Goal: Communication & Community: Answer question/provide support

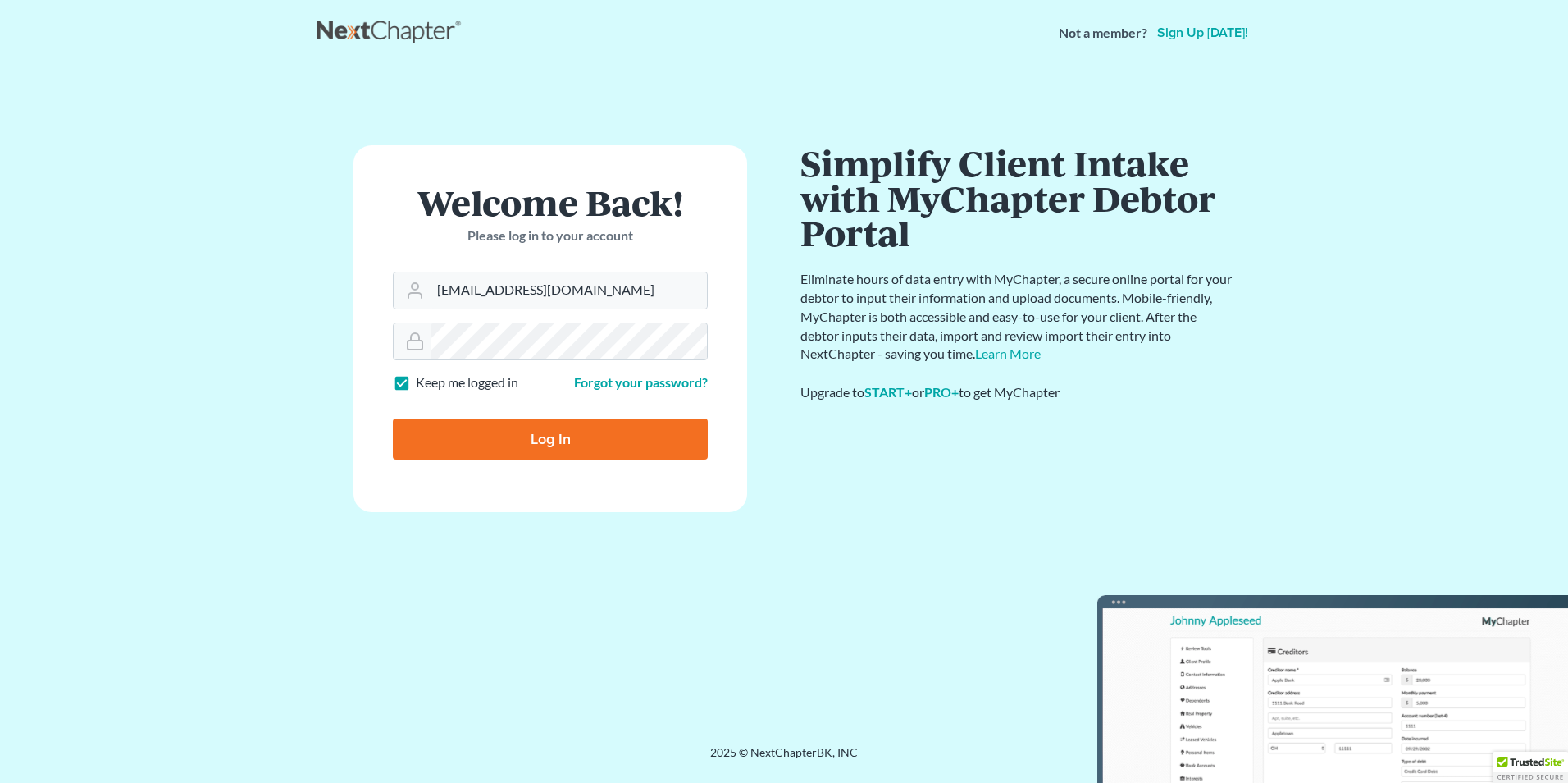
type input "[EMAIL_ADDRESS][DOMAIN_NAME]"
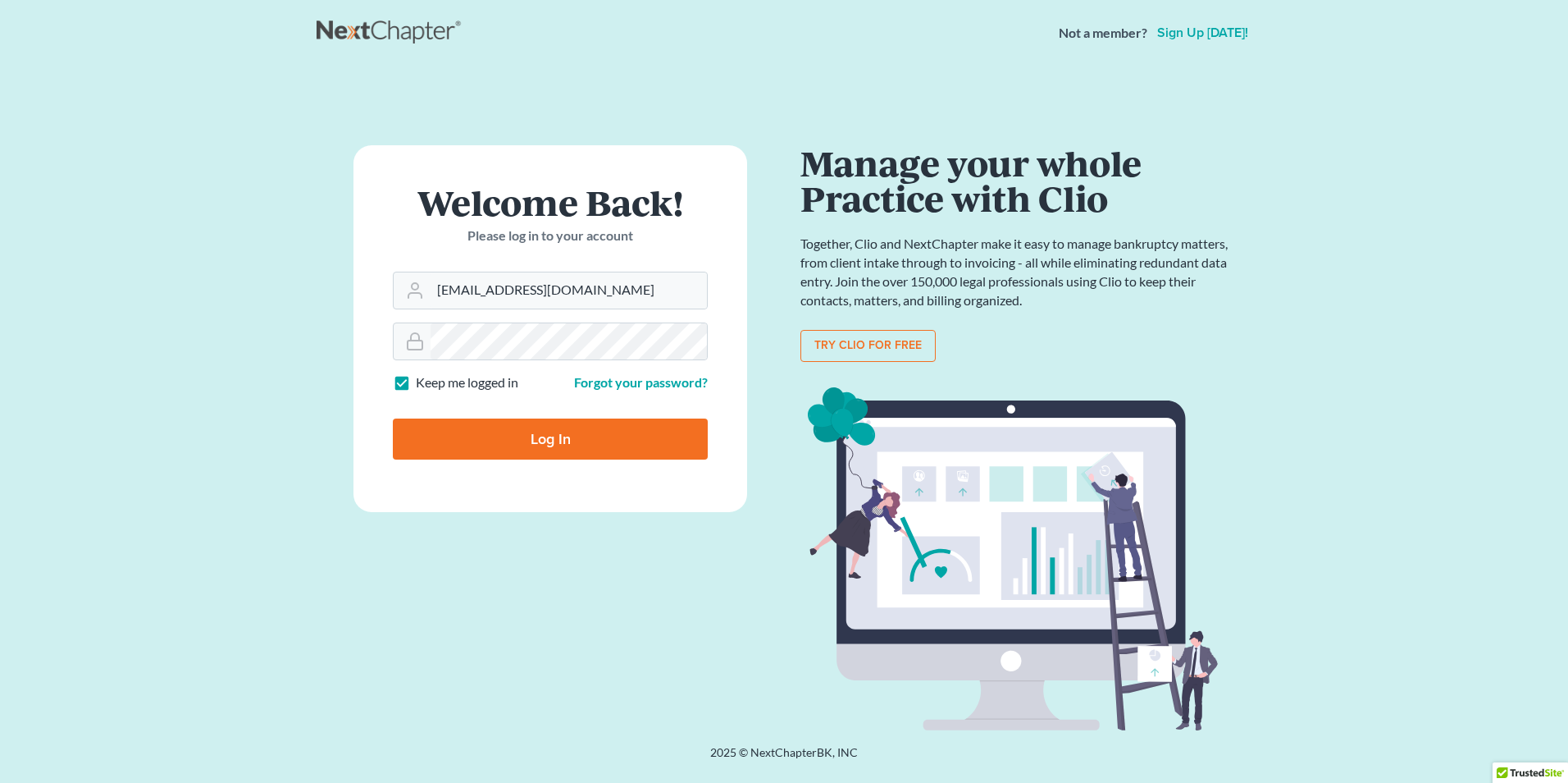
click at [484, 434] on input "Log In" at bounding box center [551, 438] width 315 height 41
type input "Thinking..."
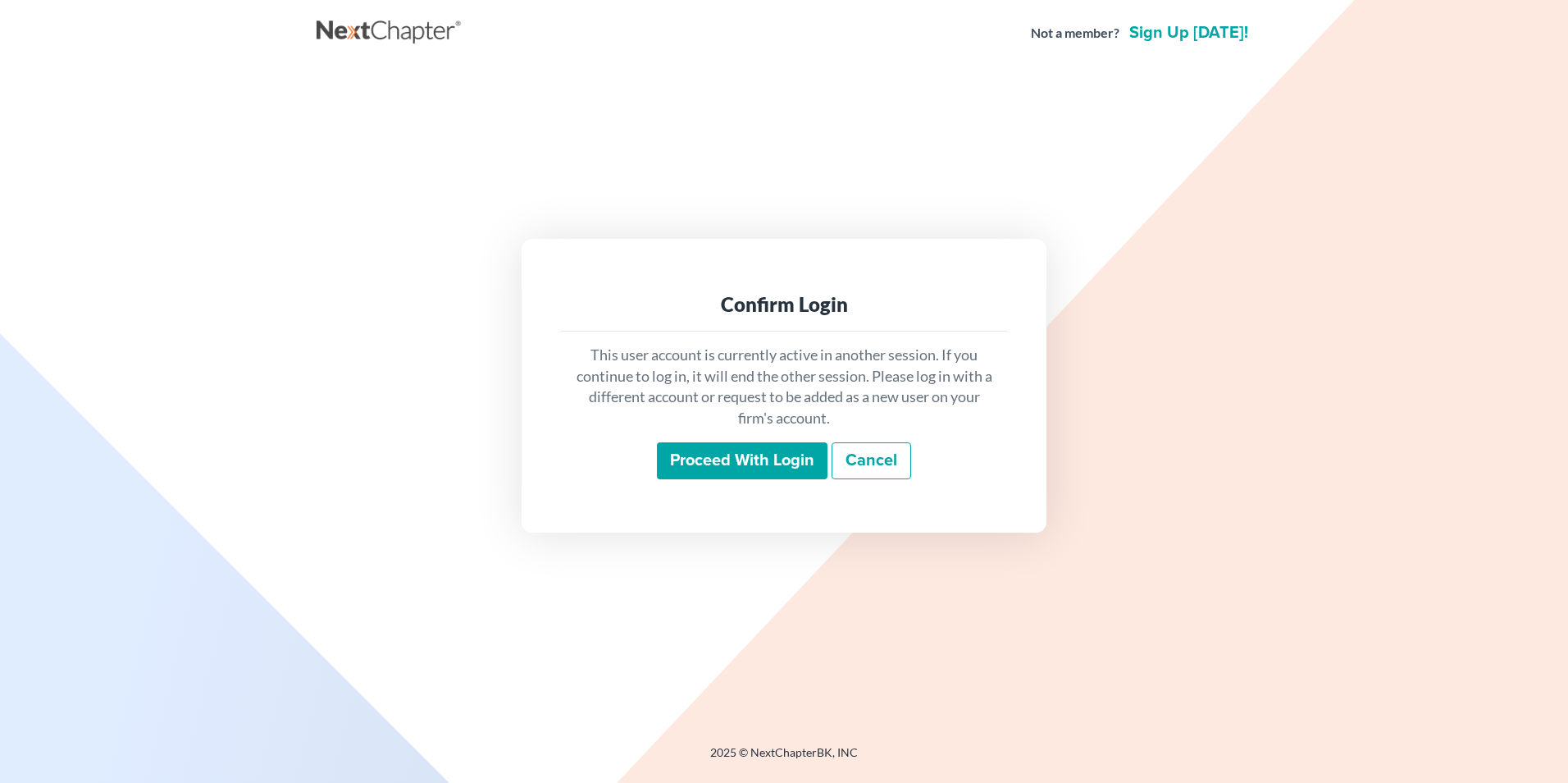
click at [707, 463] on input "Proceed with login" at bounding box center [742, 461] width 170 height 38
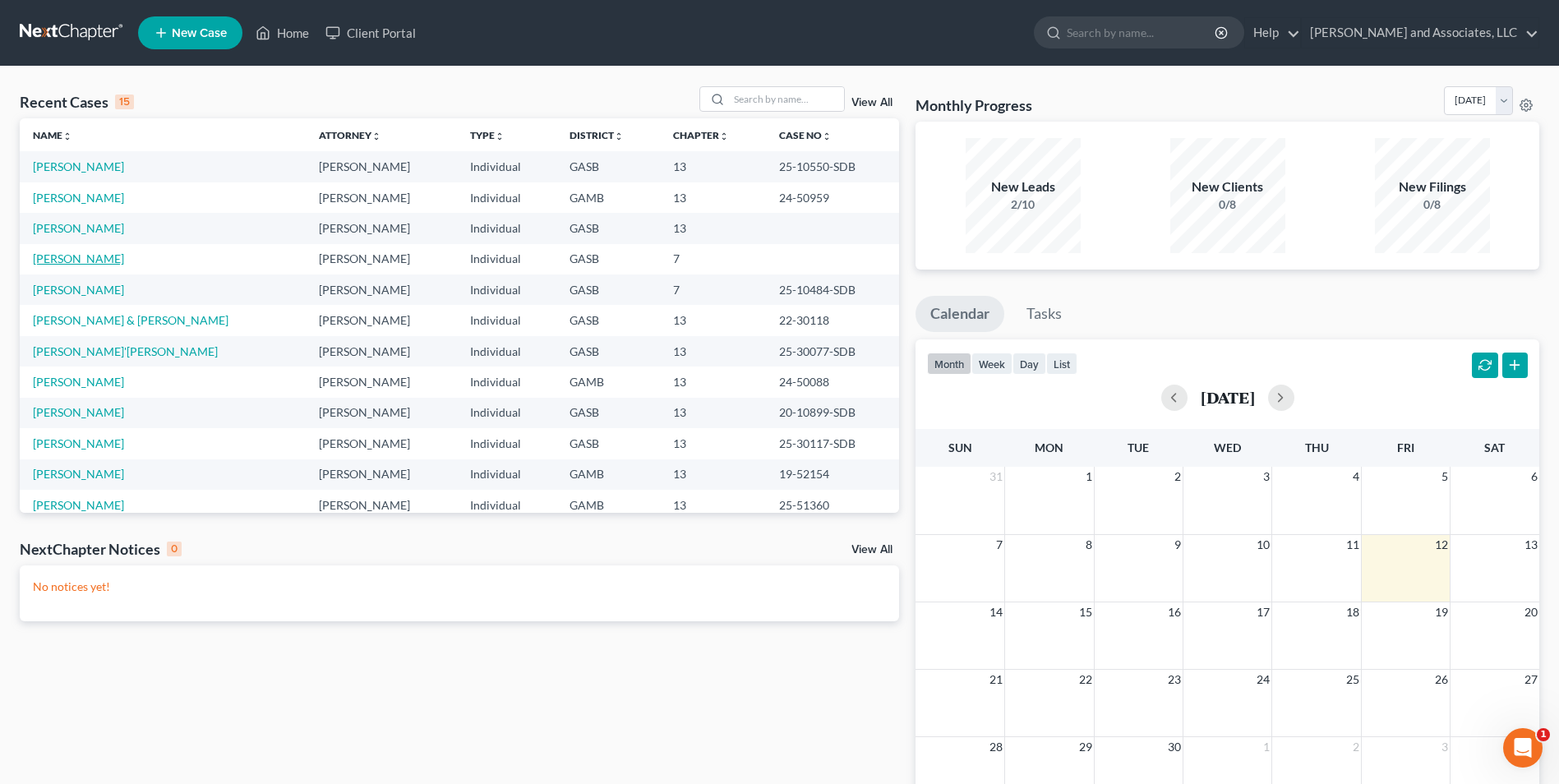
click at [99, 260] on link "[PERSON_NAME]" at bounding box center [78, 258] width 91 height 14
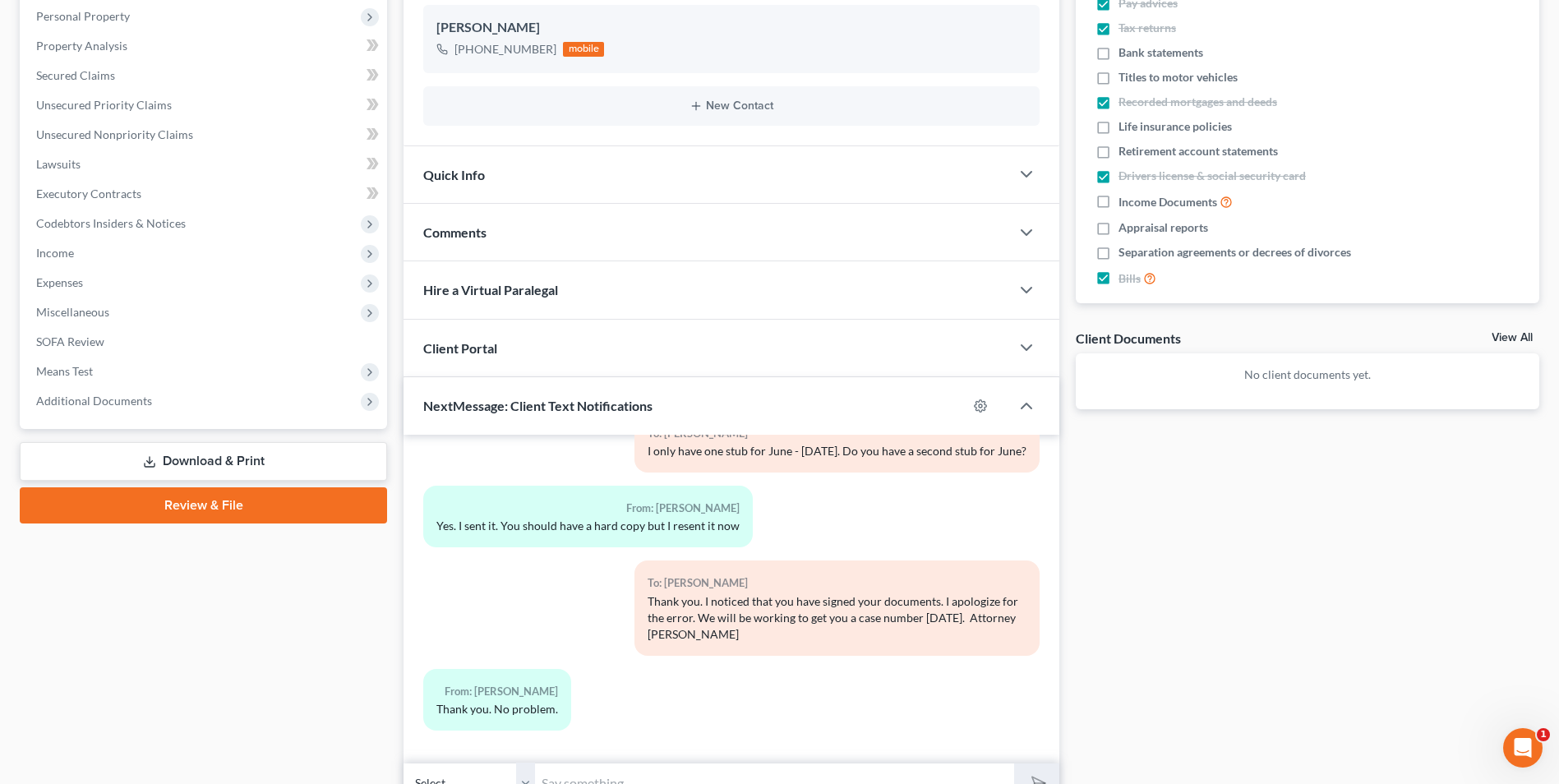
scroll to position [369, 0]
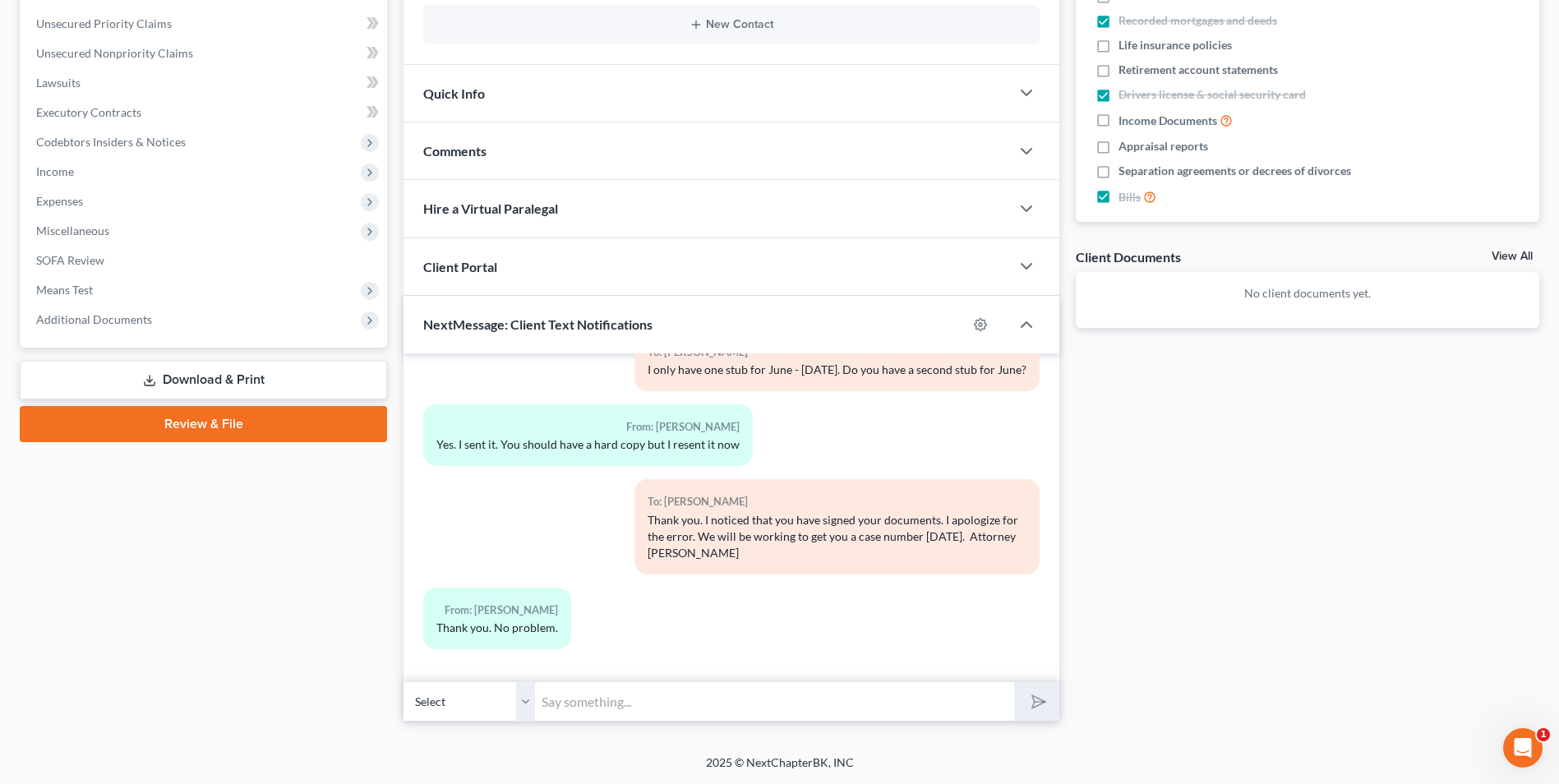
click at [590, 701] on input "text" at bounding box center [775, 701] width 479 height 40
type input "I"
type input "Hi Ms. Sherrod. This is Rose from Arthur L. Walker and Associates, LLC. We are …"
click at [1037, 692] on icon "submit" at bounding box center [1035, 701] width 23 height 23
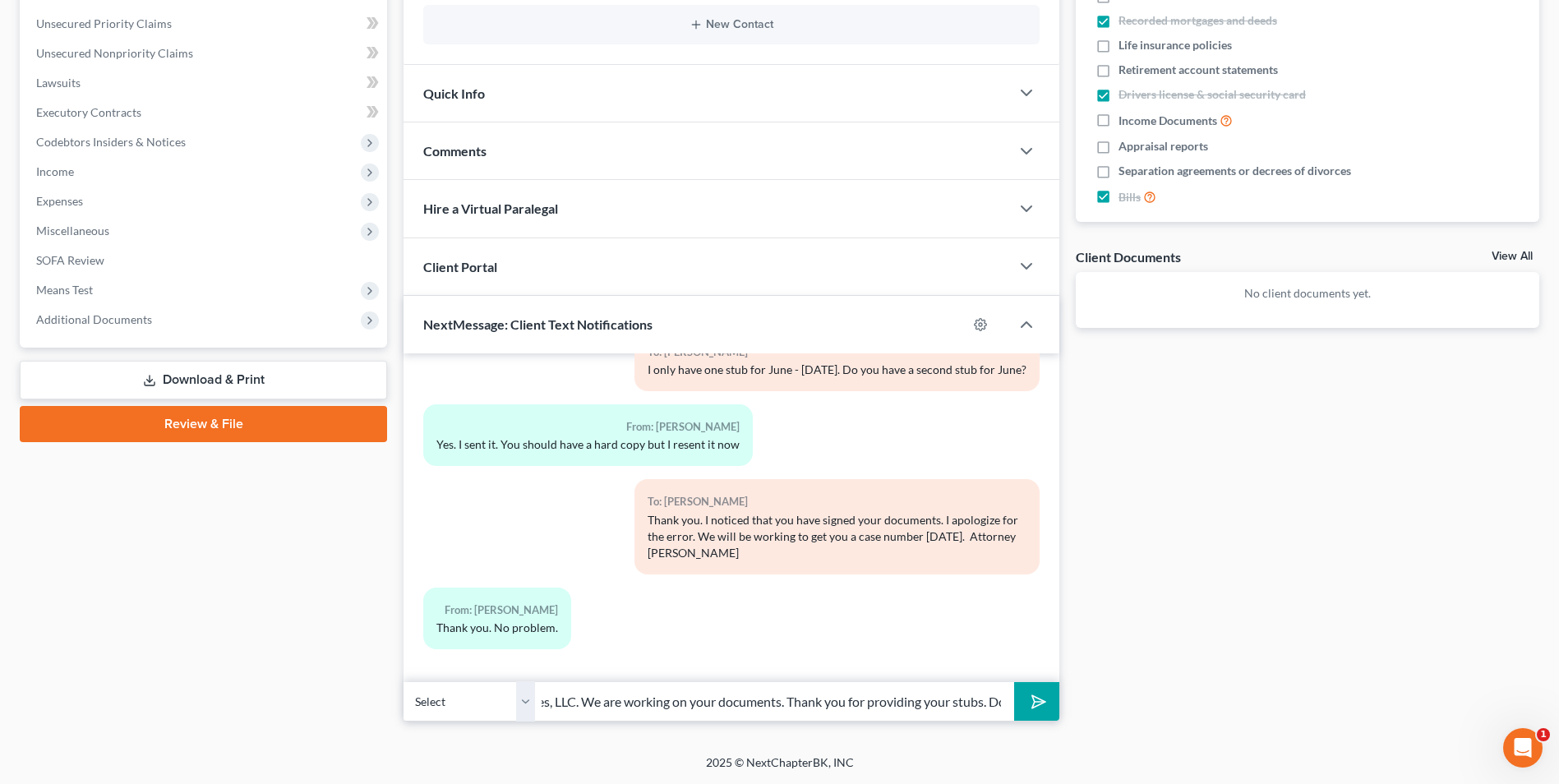
scroll to position [0, 0]
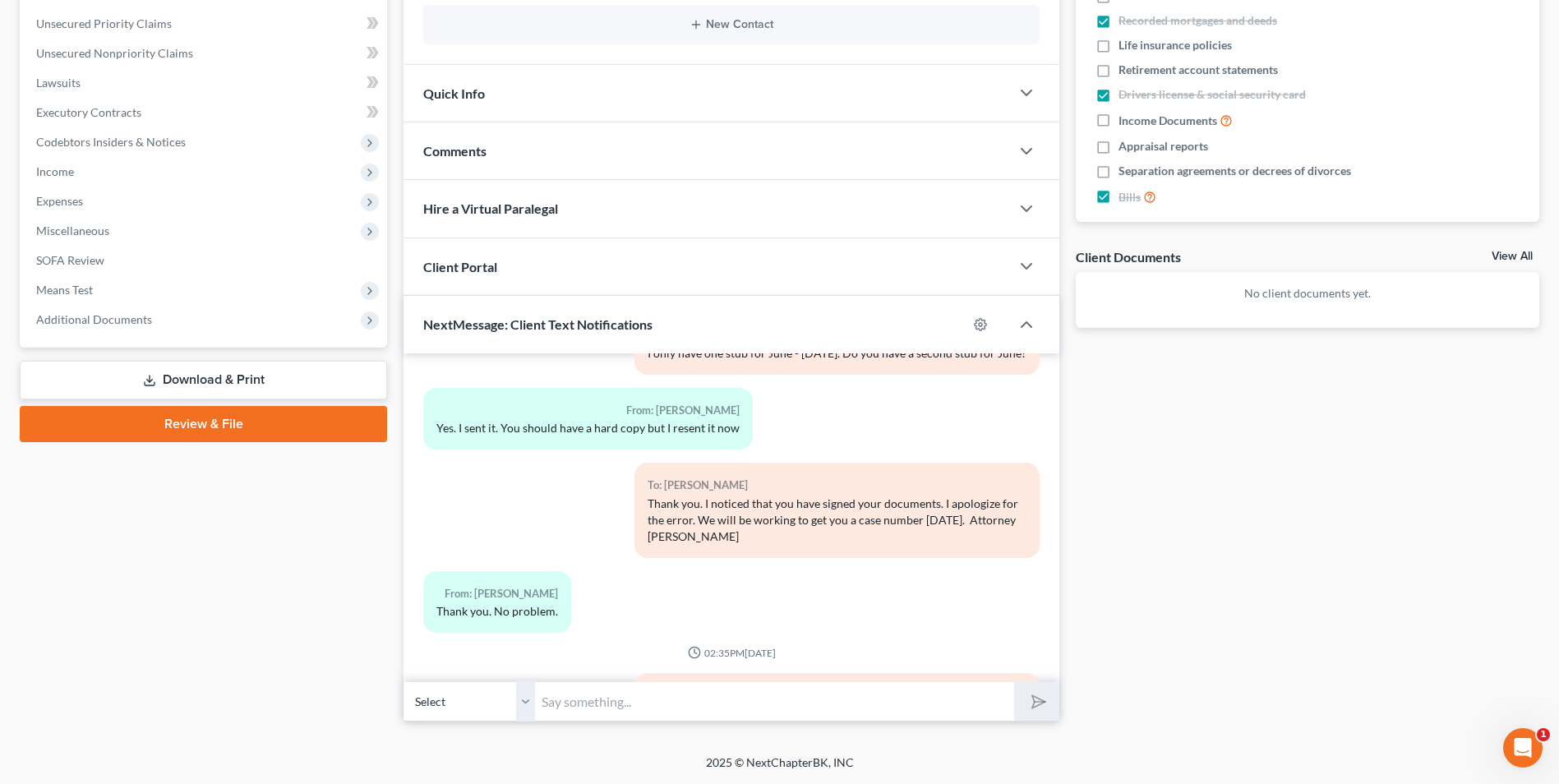
click at [601, 691] on input "text" at bounding box center [775, 701] width 479 height 40
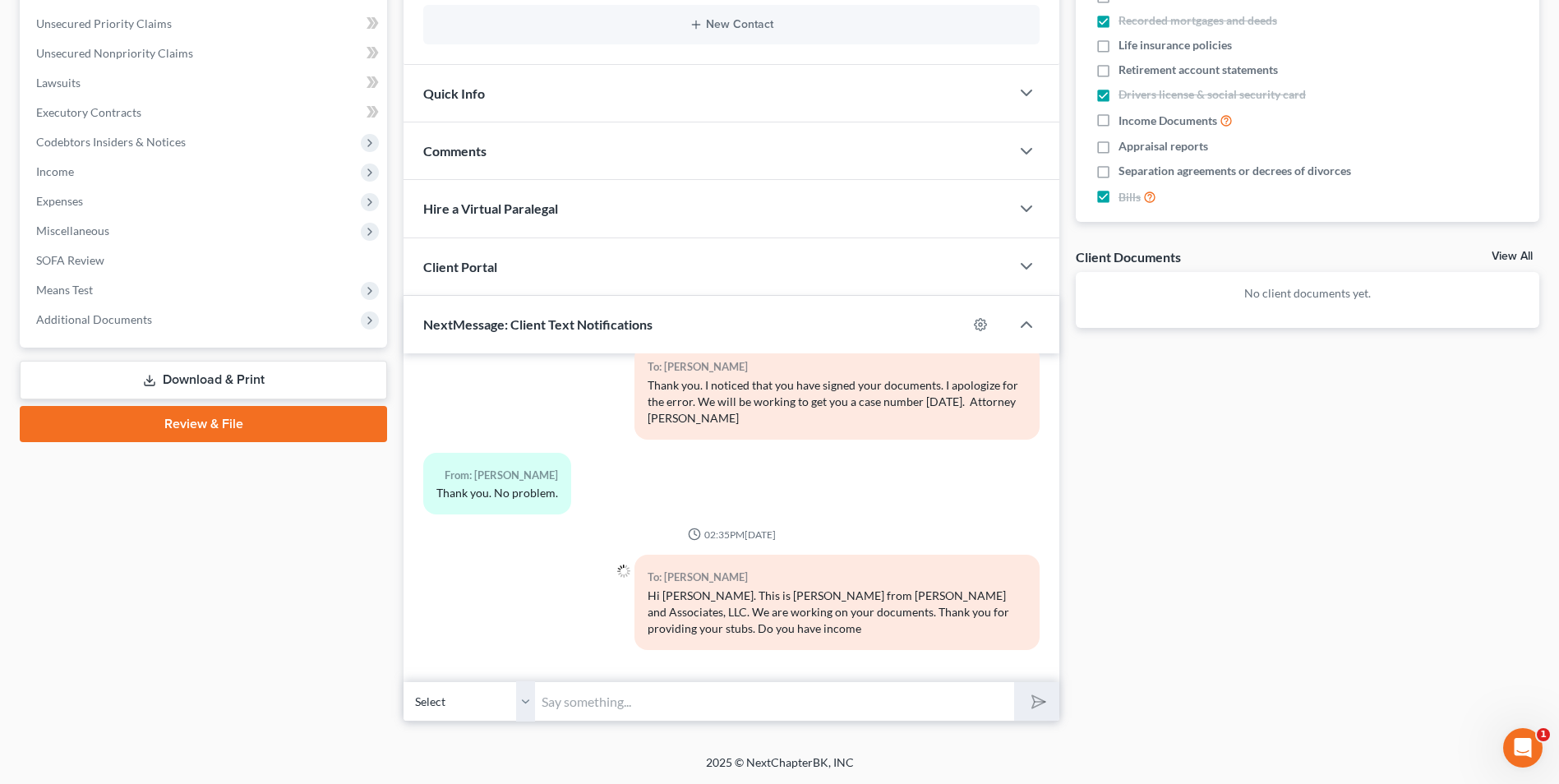
click at [552, 697] on input "text" at bounding box center [775, 701] width 479 height 40
click at [577, 699] on input "text" at bounding box center [775, 701] width 479 height 40
type input "from additional sources or is your sole source of income from JustWorks?"
click at [1014, 682] on button "submit" at bounding box center [1036, 701] width 45 height 39
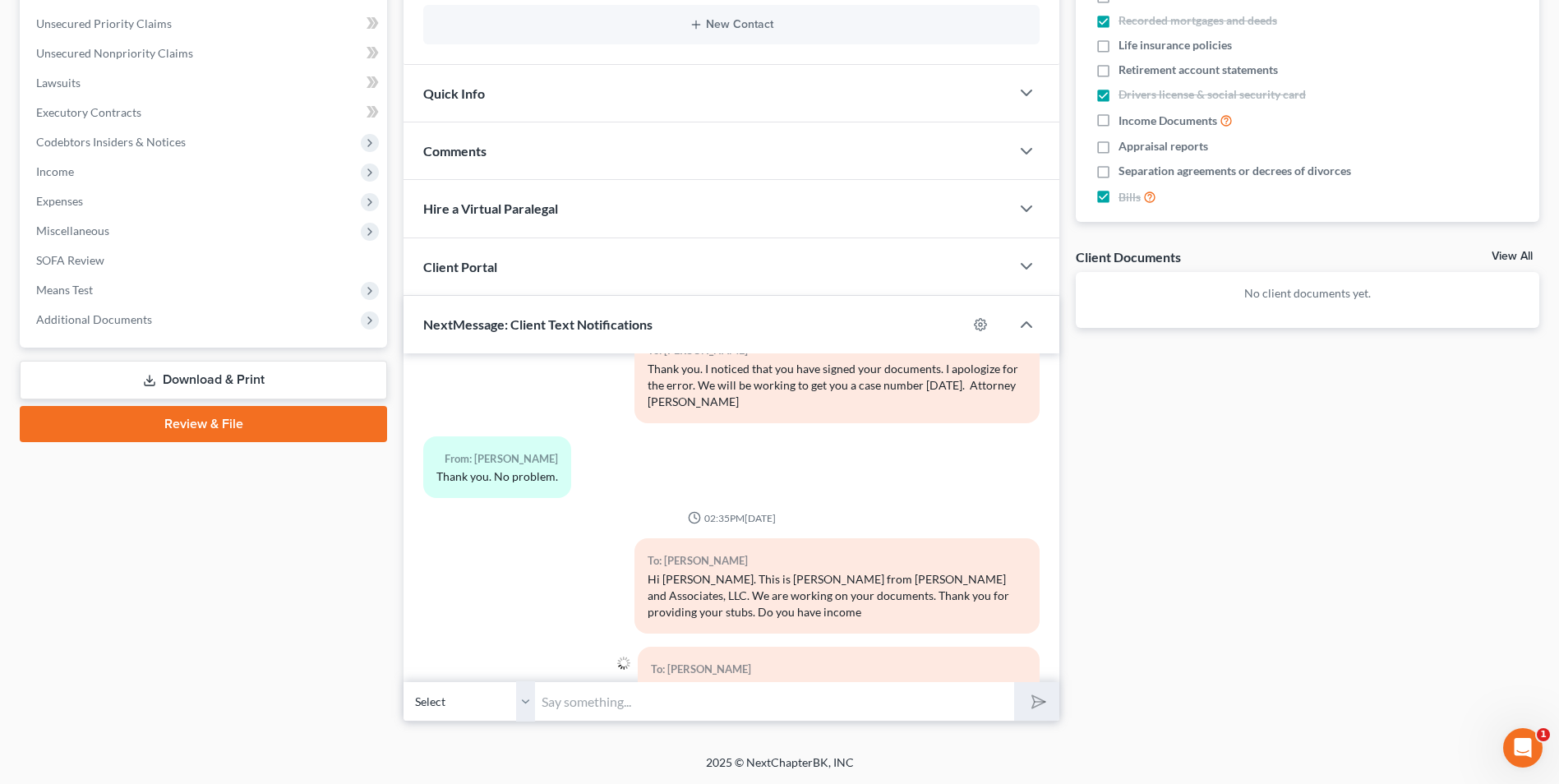
scroll to position [2670, 0]
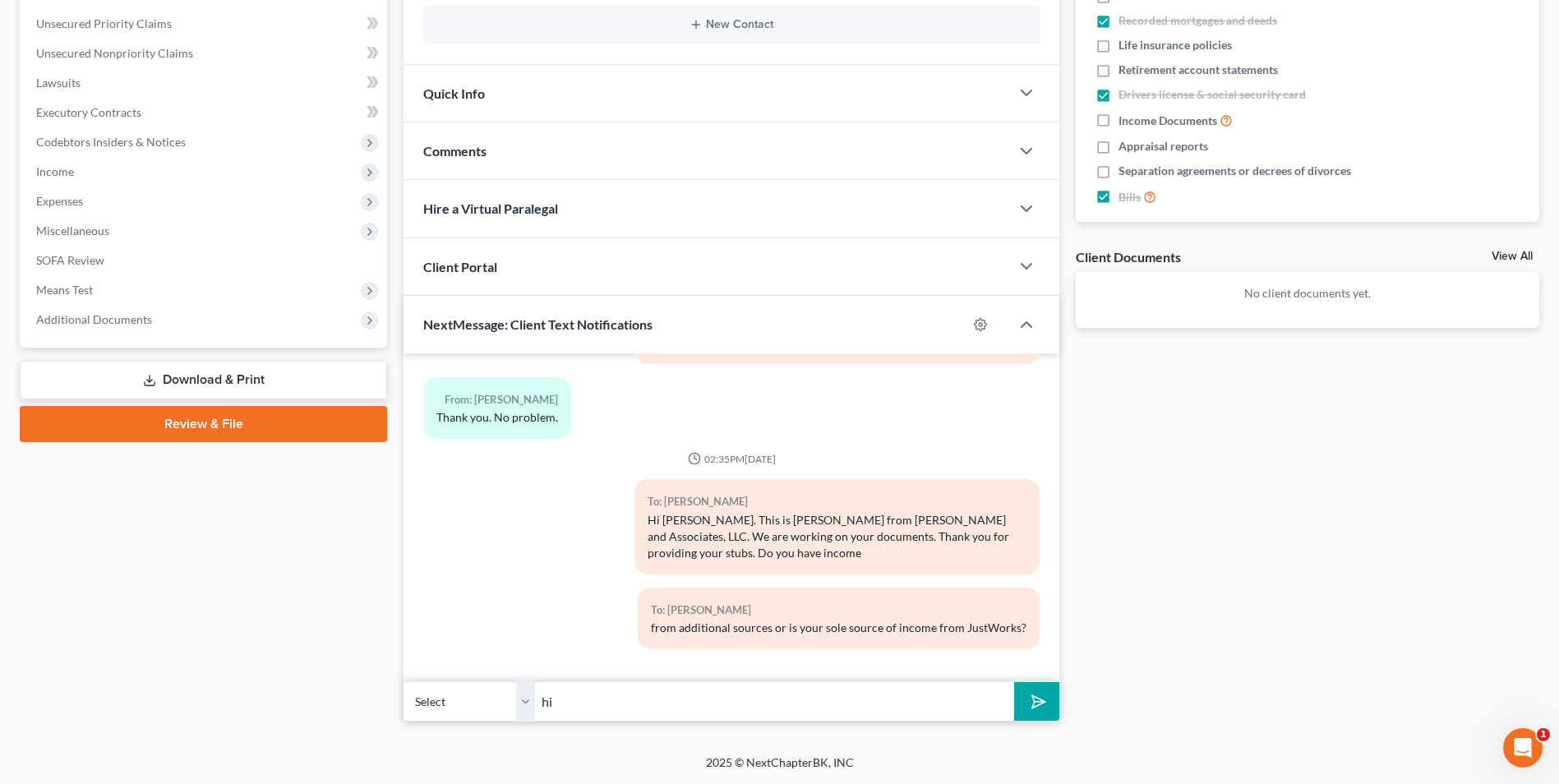
type input "h"
type input "Child Support?"
click at [1014, 682] on button "submit" at bounding box center [1036, 701] width 45 height 39
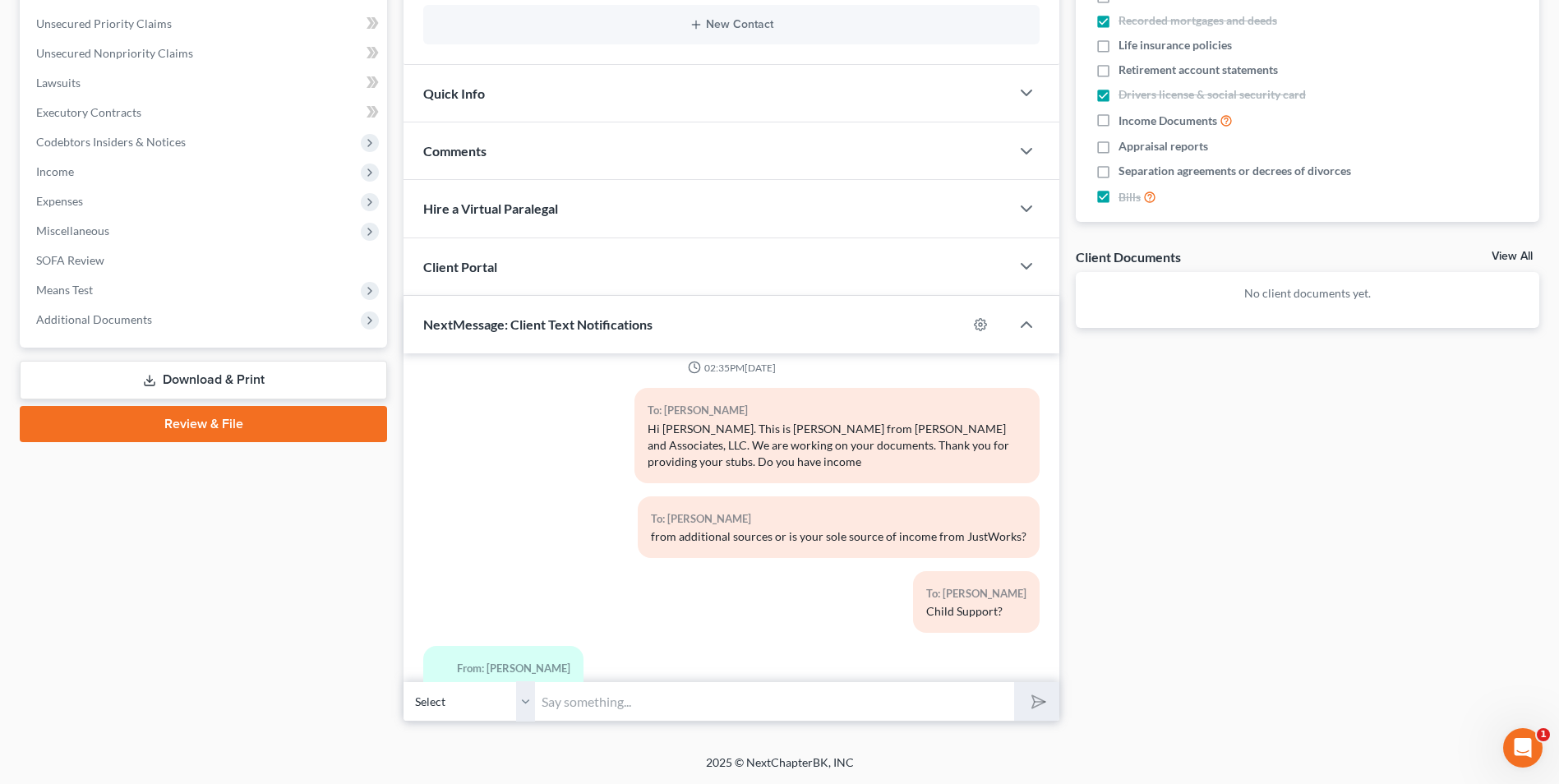
scroll to position [2895, 0]
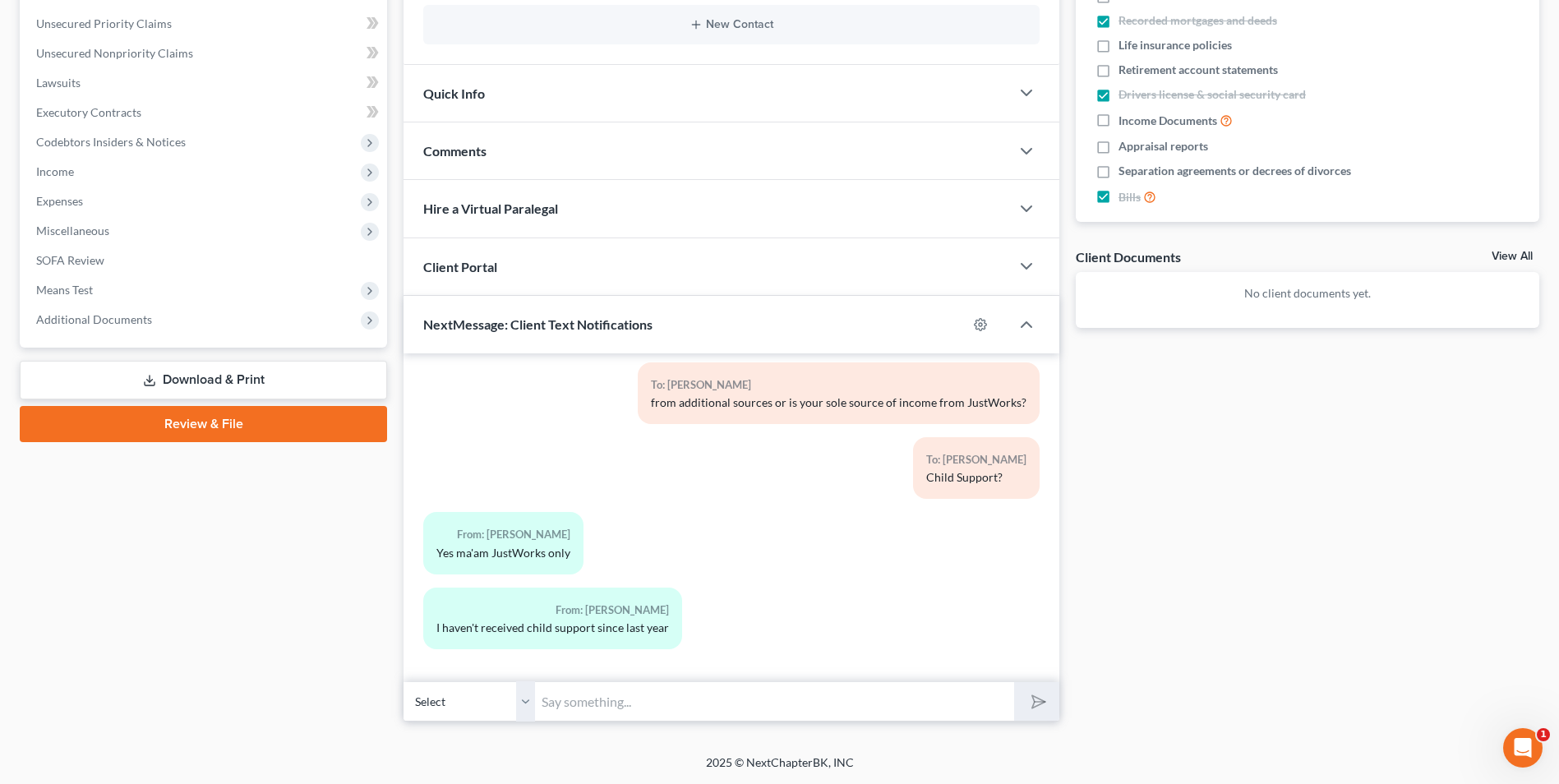
click at [563, 708] on input "text" at bounding box center [775, 701] width 479 height 40
type input "Ok. Thank you."
click at [1014, 682] on button "submit" at bounding box center [1036, 701] width 45 height 39
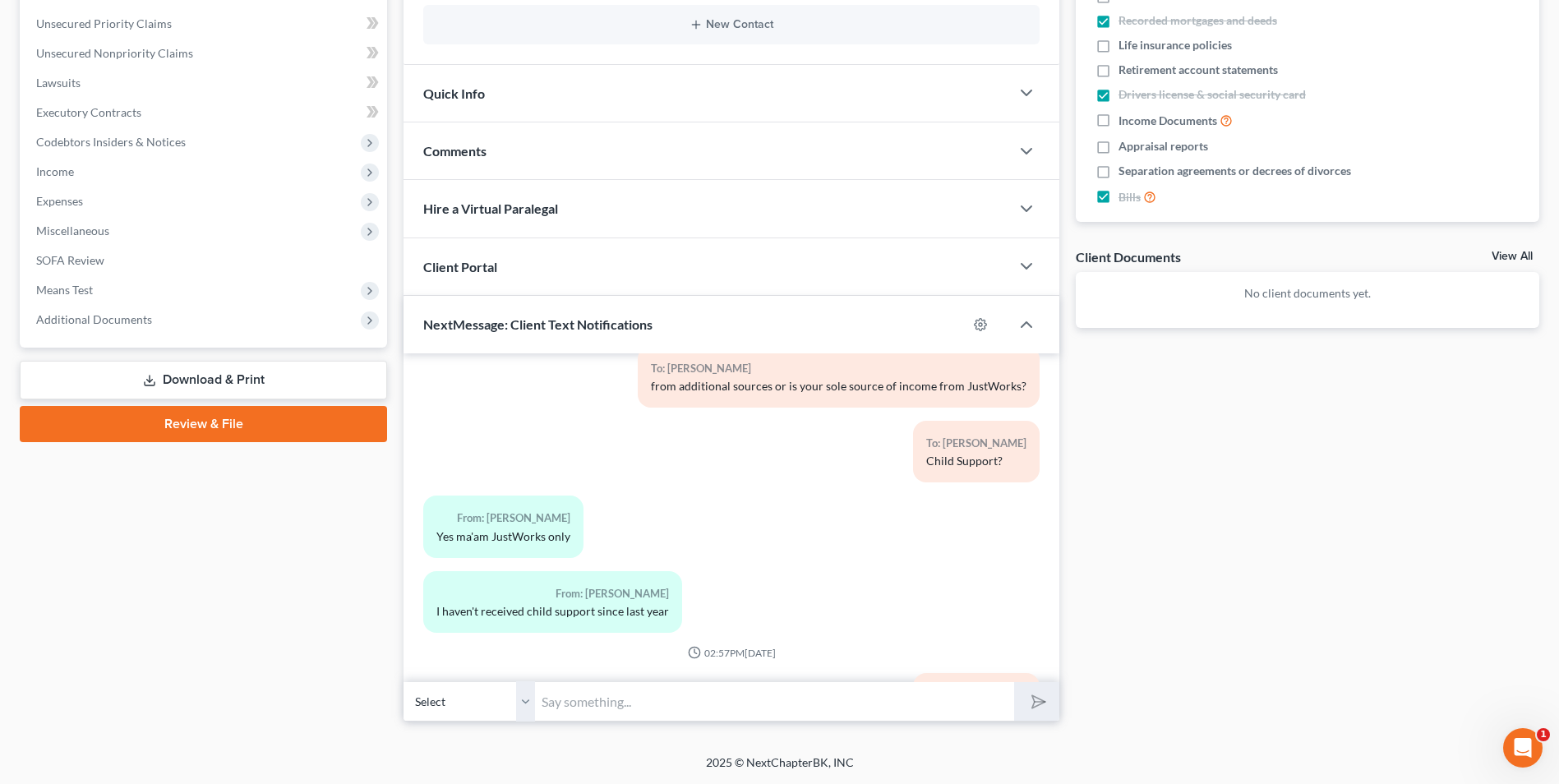
scroll to position [2997, 0]
